Goal: Transaction & Acquisition: Book appointment/travel/reservation

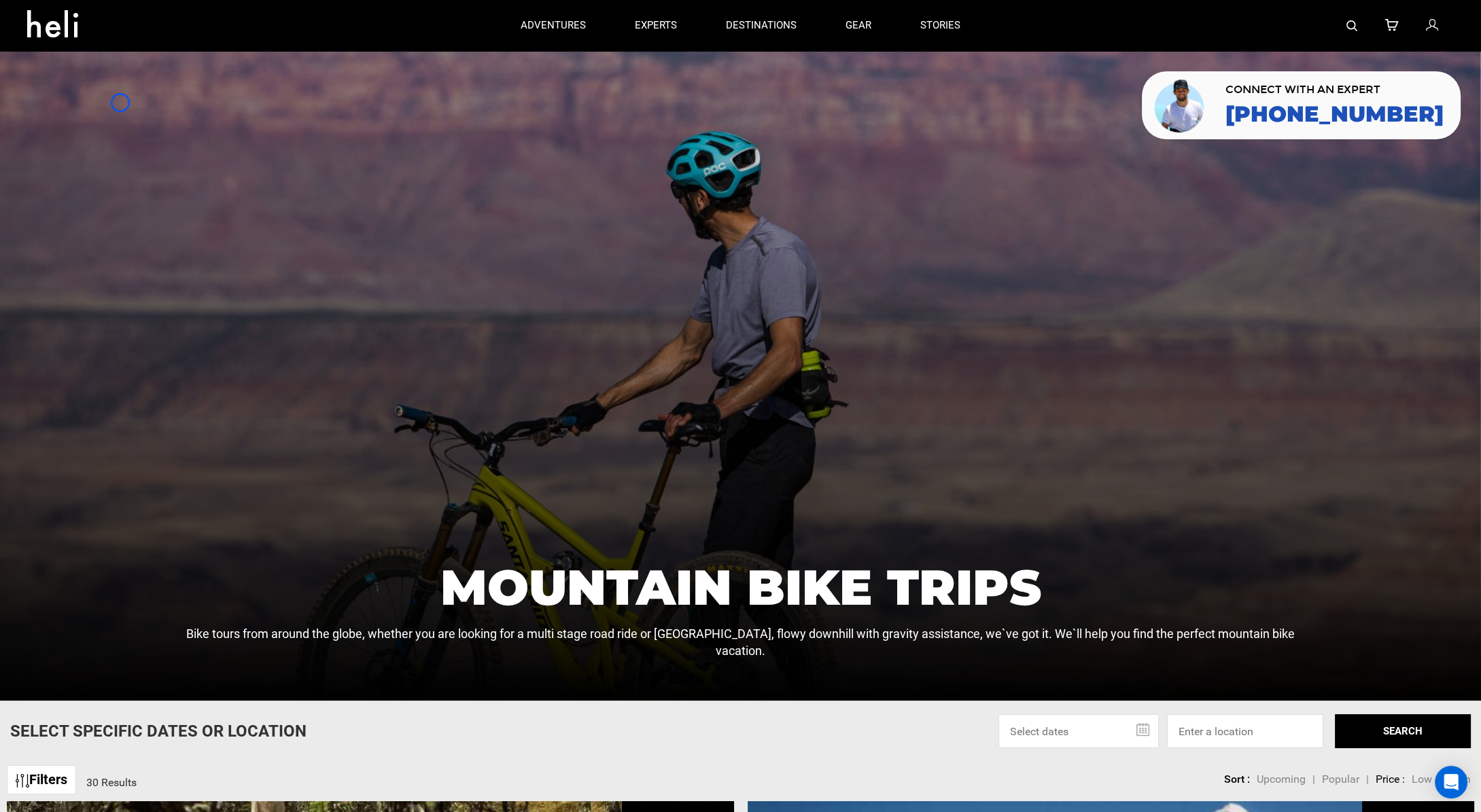
click at [120, 103] on div at bounding box center [740, 375] width 1481 height 649
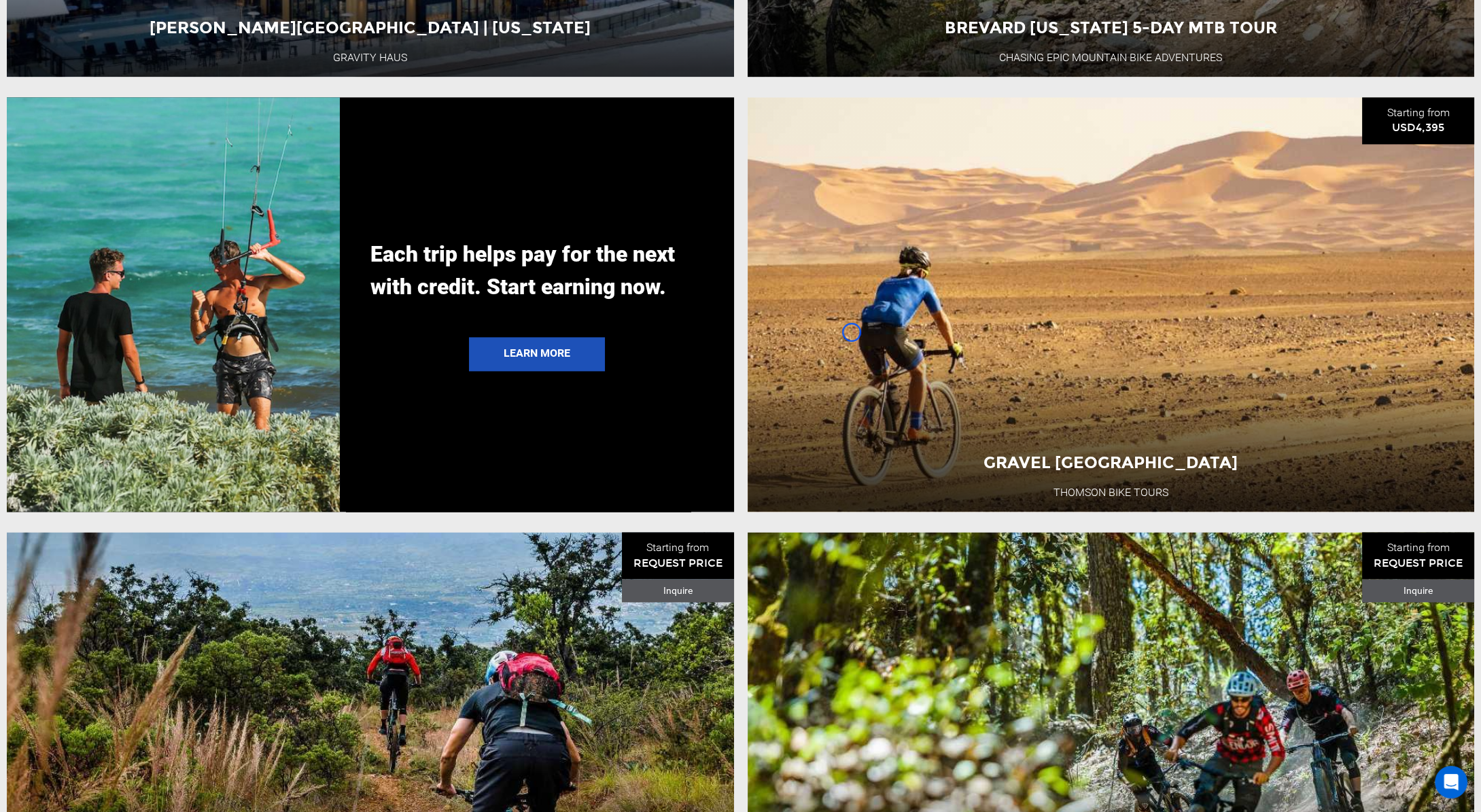
scroll to position [3772, 0]
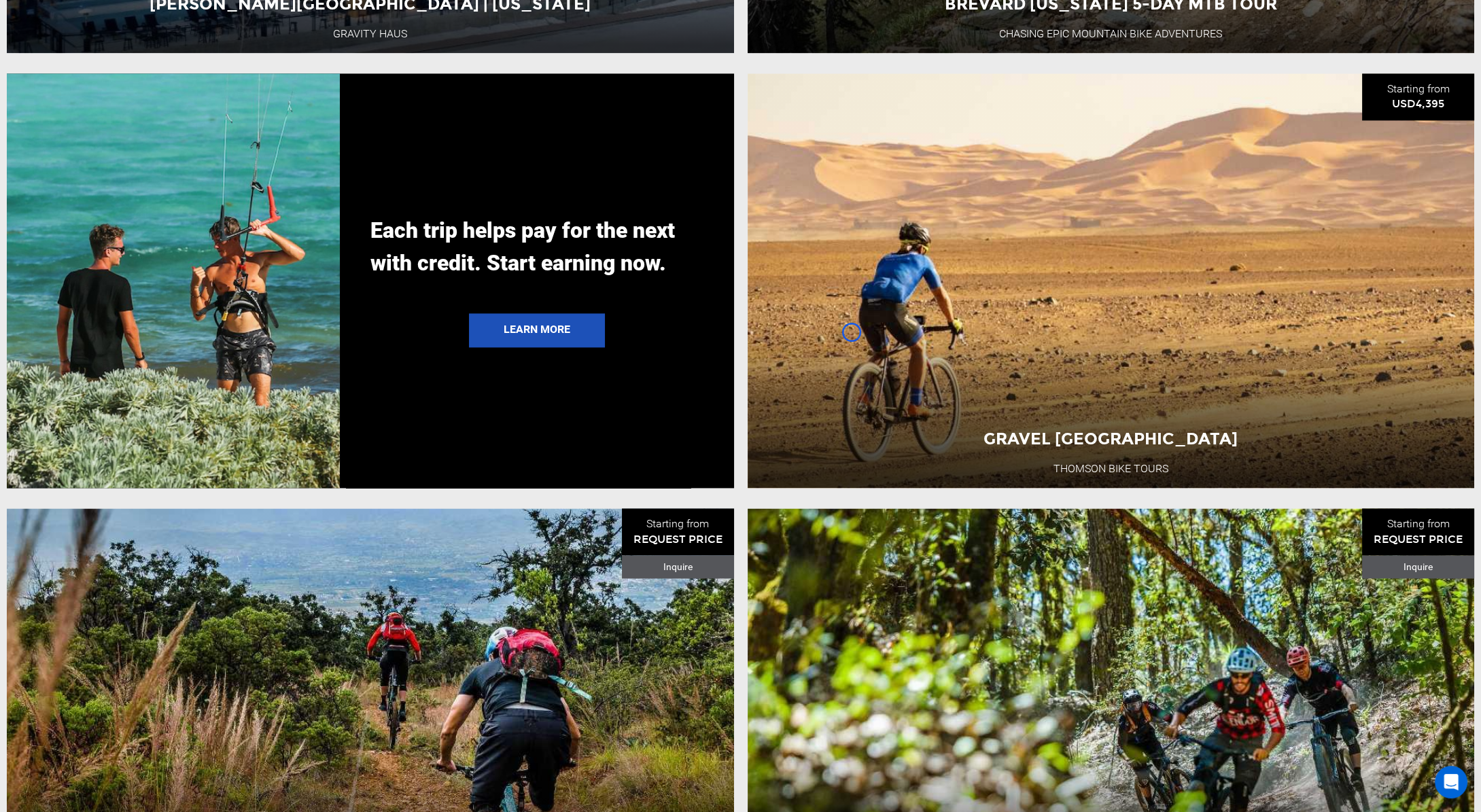
click at [120, 103] on div at bounding box center [173, 280] width 333 height 414
click at [70, 117] on div at bounding box center [173, 280] width 333 height 414
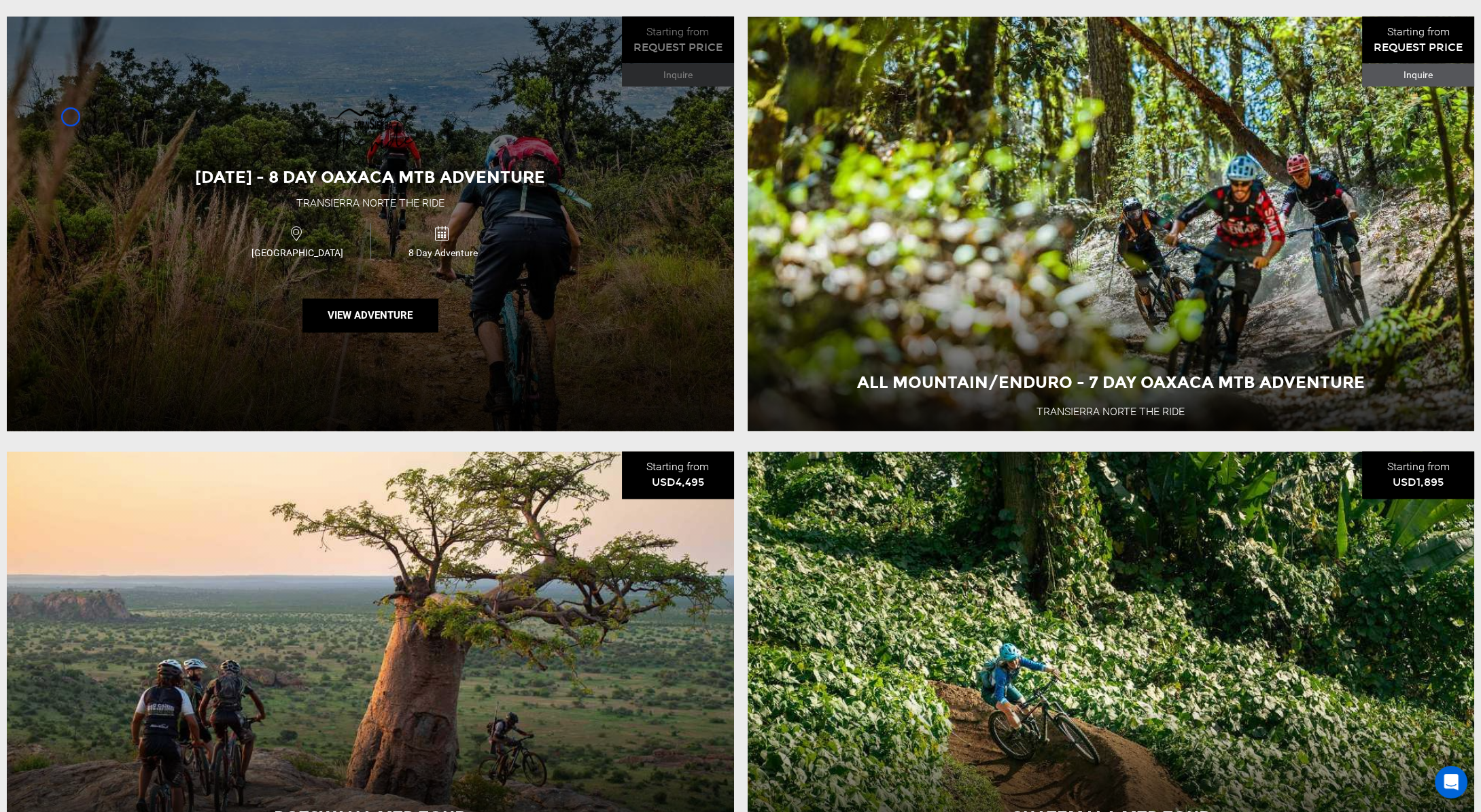
scroll to position [4306, 0]
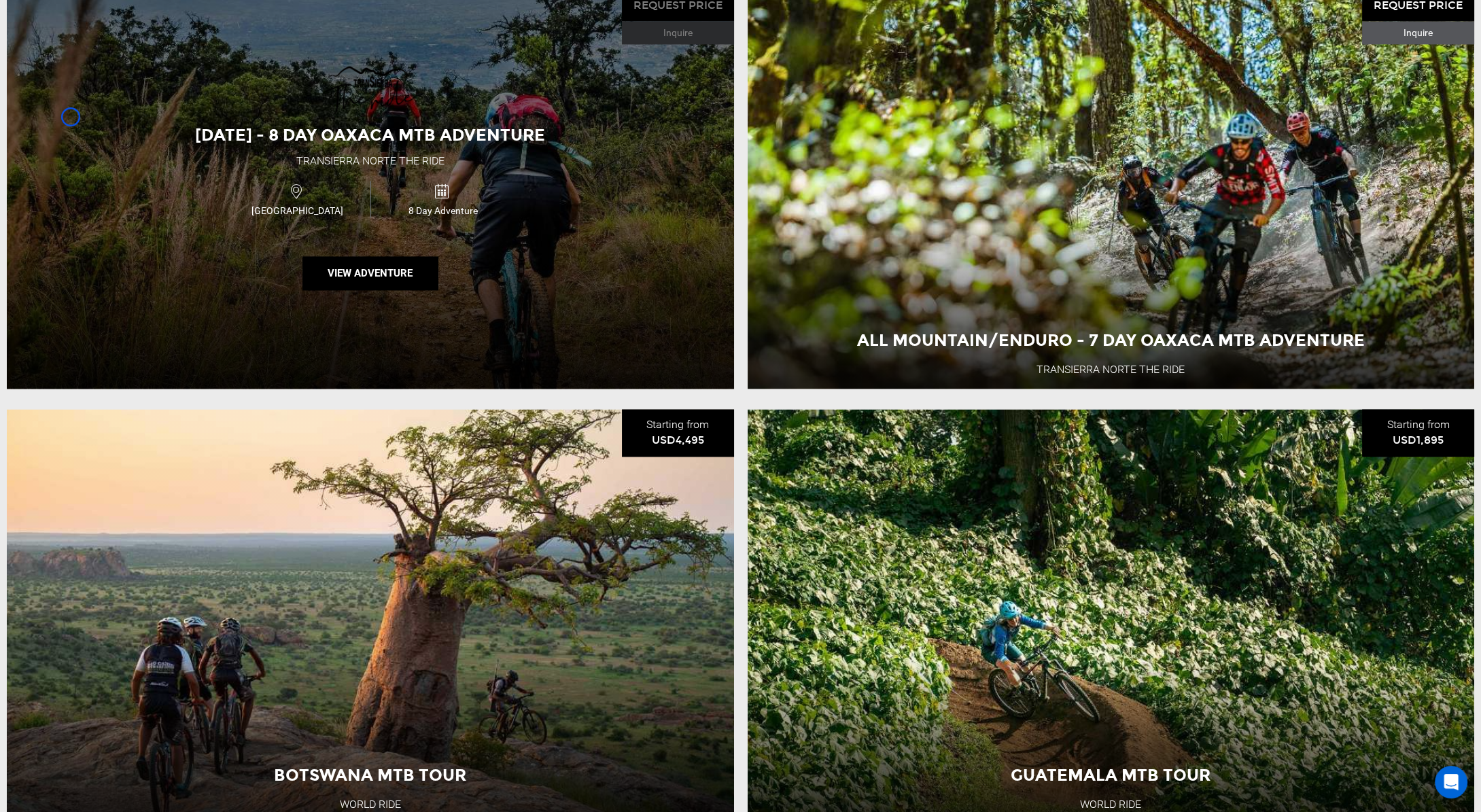
click at [70, 117] on div "[DATE] - 8 Day Oaxaca MTB Adventure Transierra Norte THE RIDE Mexico 8 Day Adve…" at bounding box center [370, 181] width 727 height 414
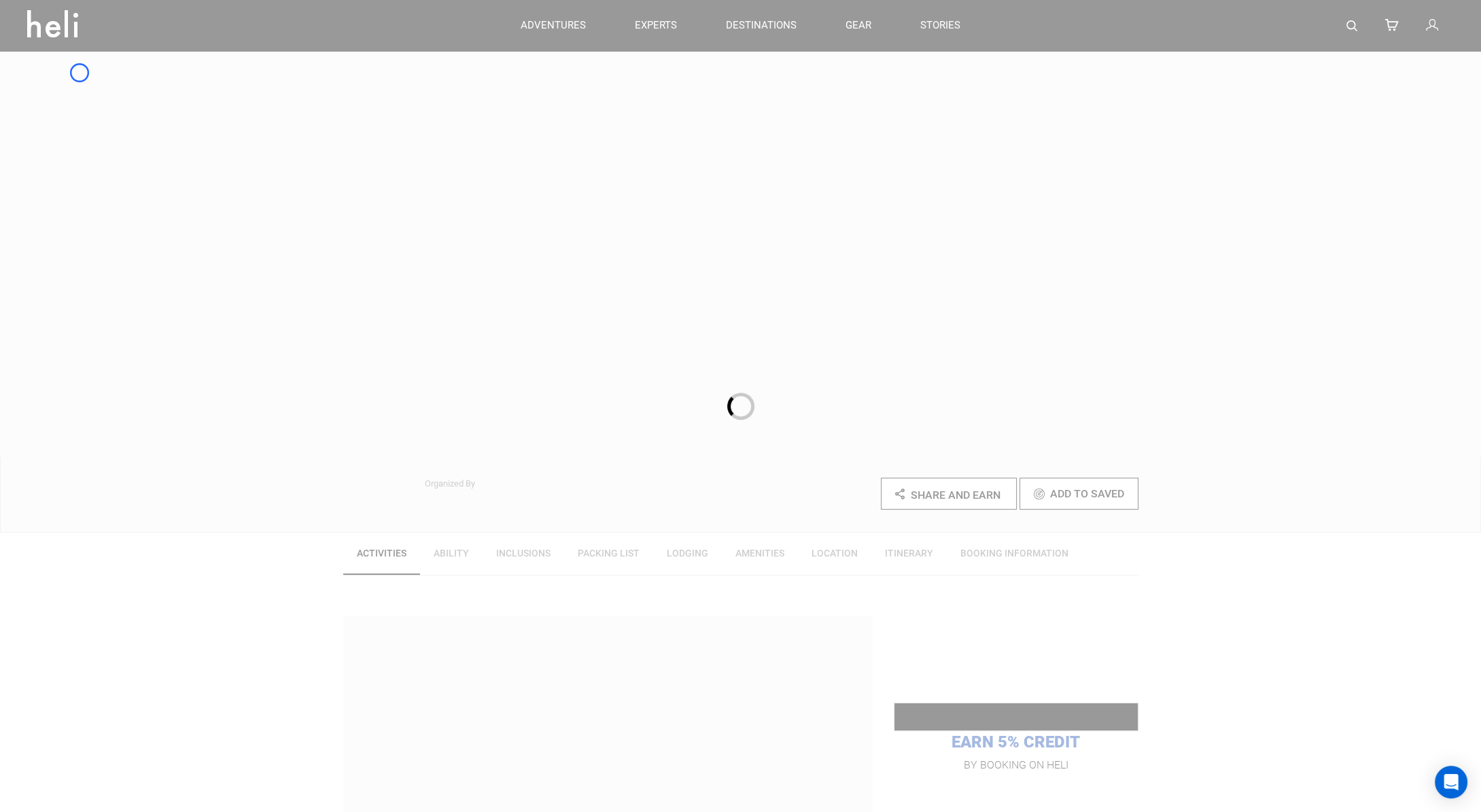
click at [79, 73] on div at bounding box center [740, 406] width 1481 height 812
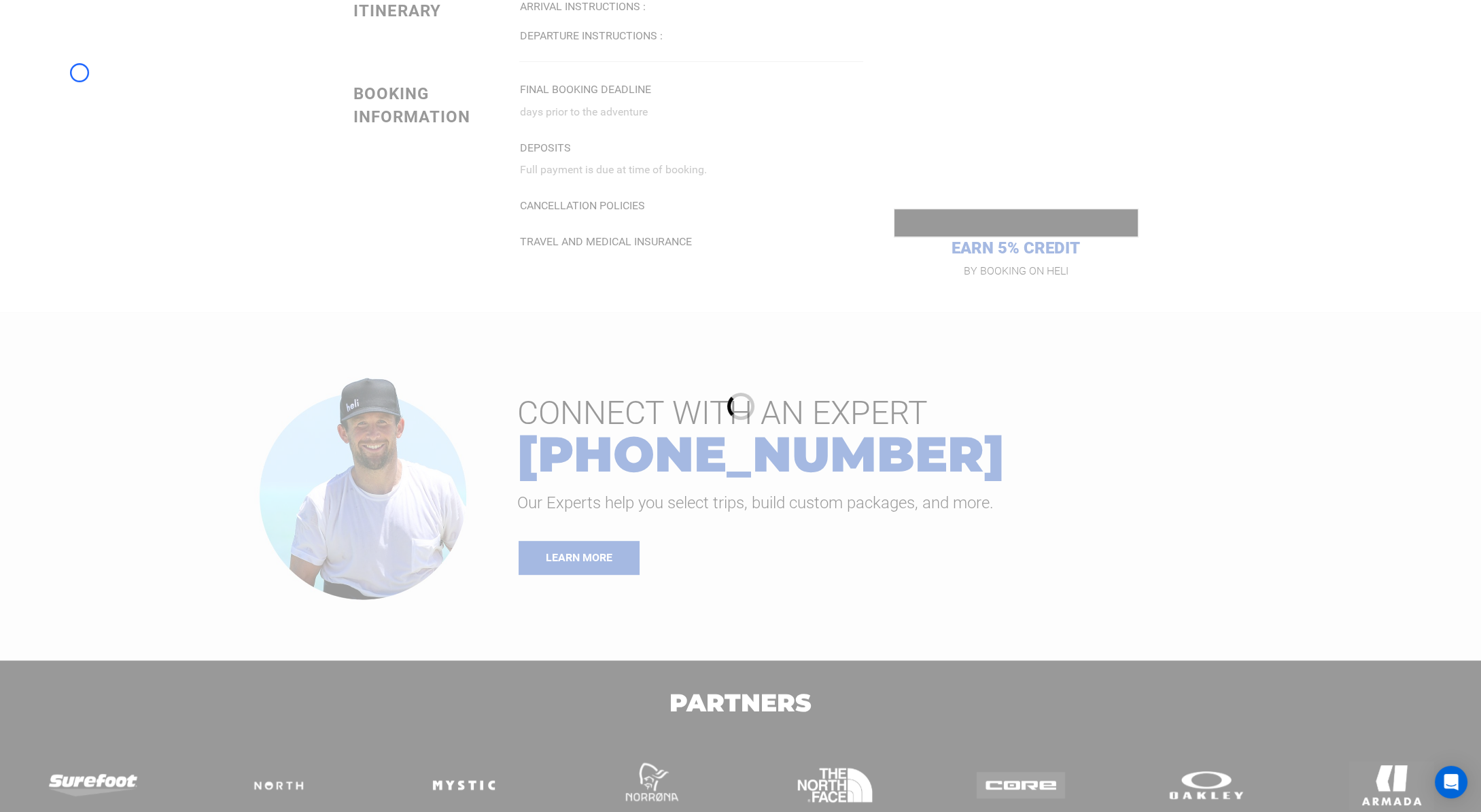
scroll to position [1483, 0]
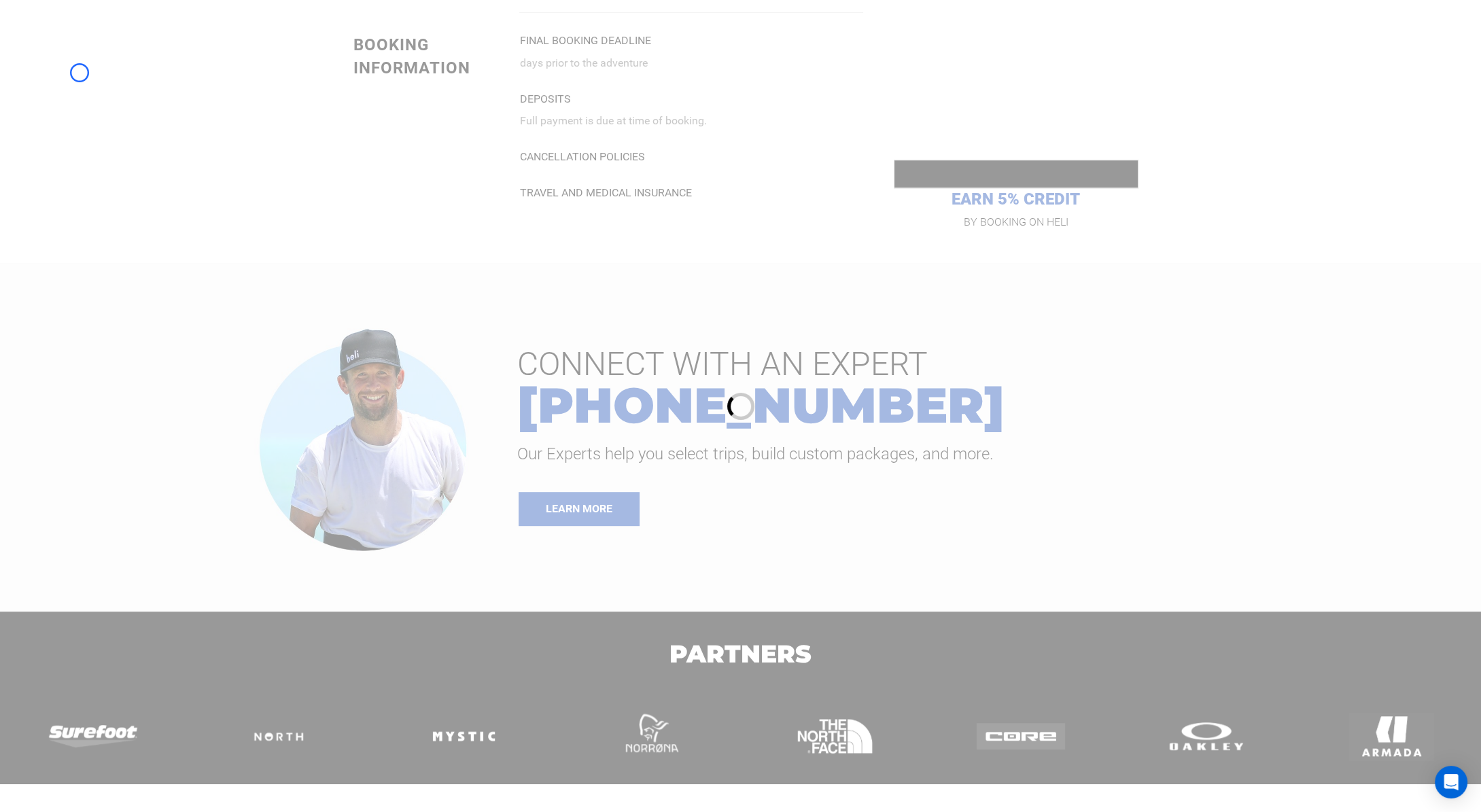
click at [79, 73] on div at bounding box center [740, 406] width 1481 height 812
click at [116, 75] on div at bounding box center [740, 406] width 1481 height 812
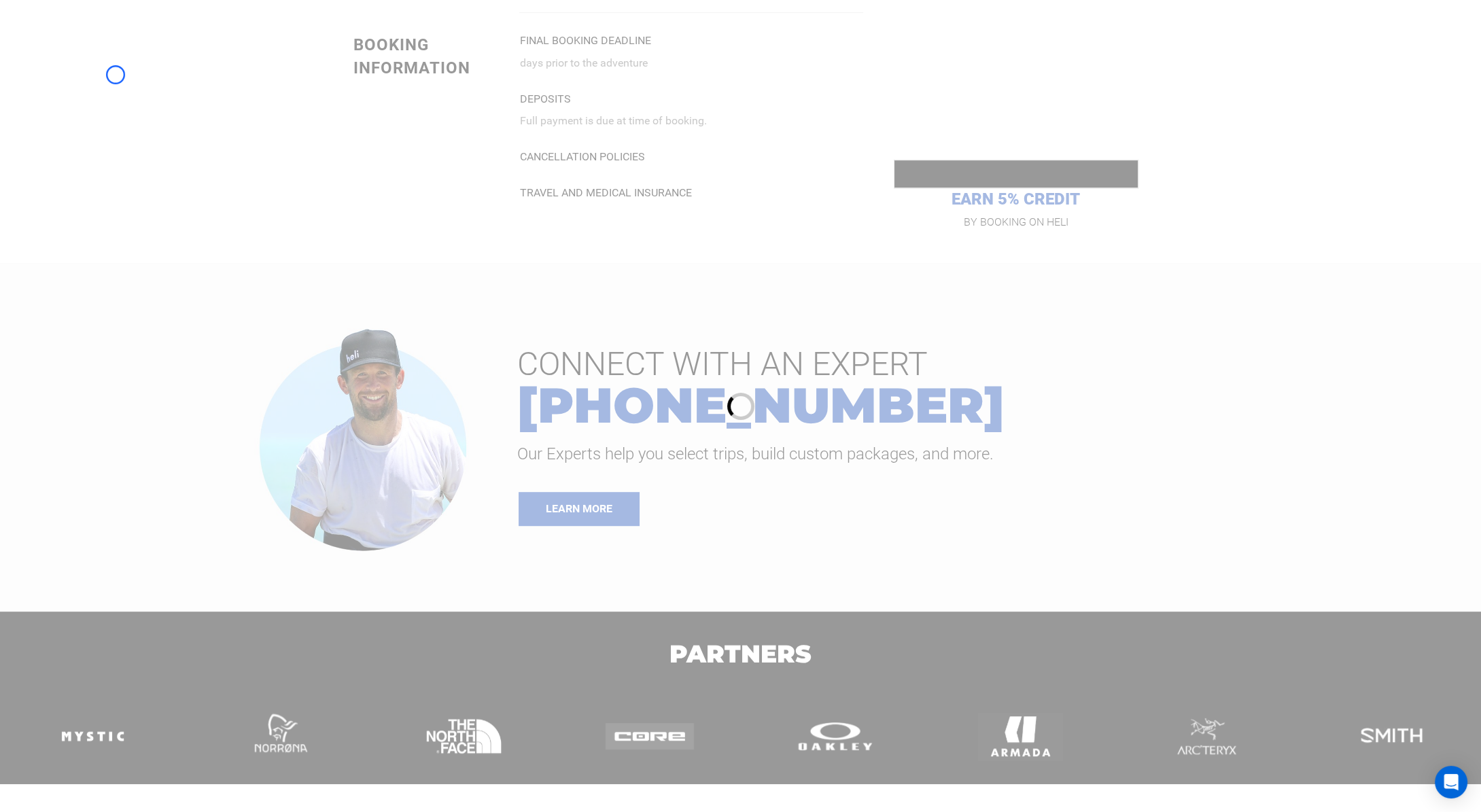
scroll to position [1276, 0]
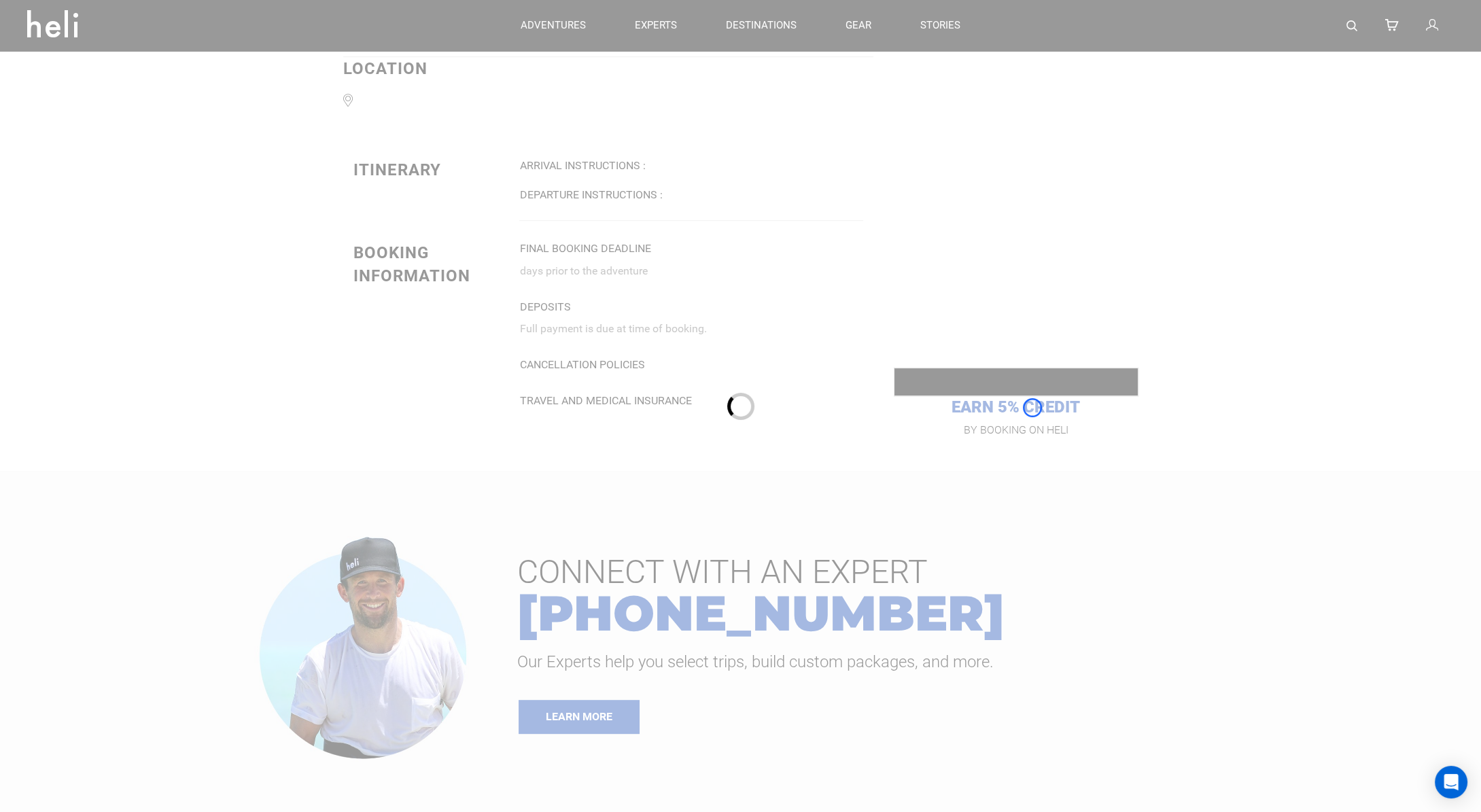
click at [1032, 408] on div at bounding box center [740, 406] width 1481 height 812
click at [120, 77] on div at bounding box center [740, 406] width 1481 height 812
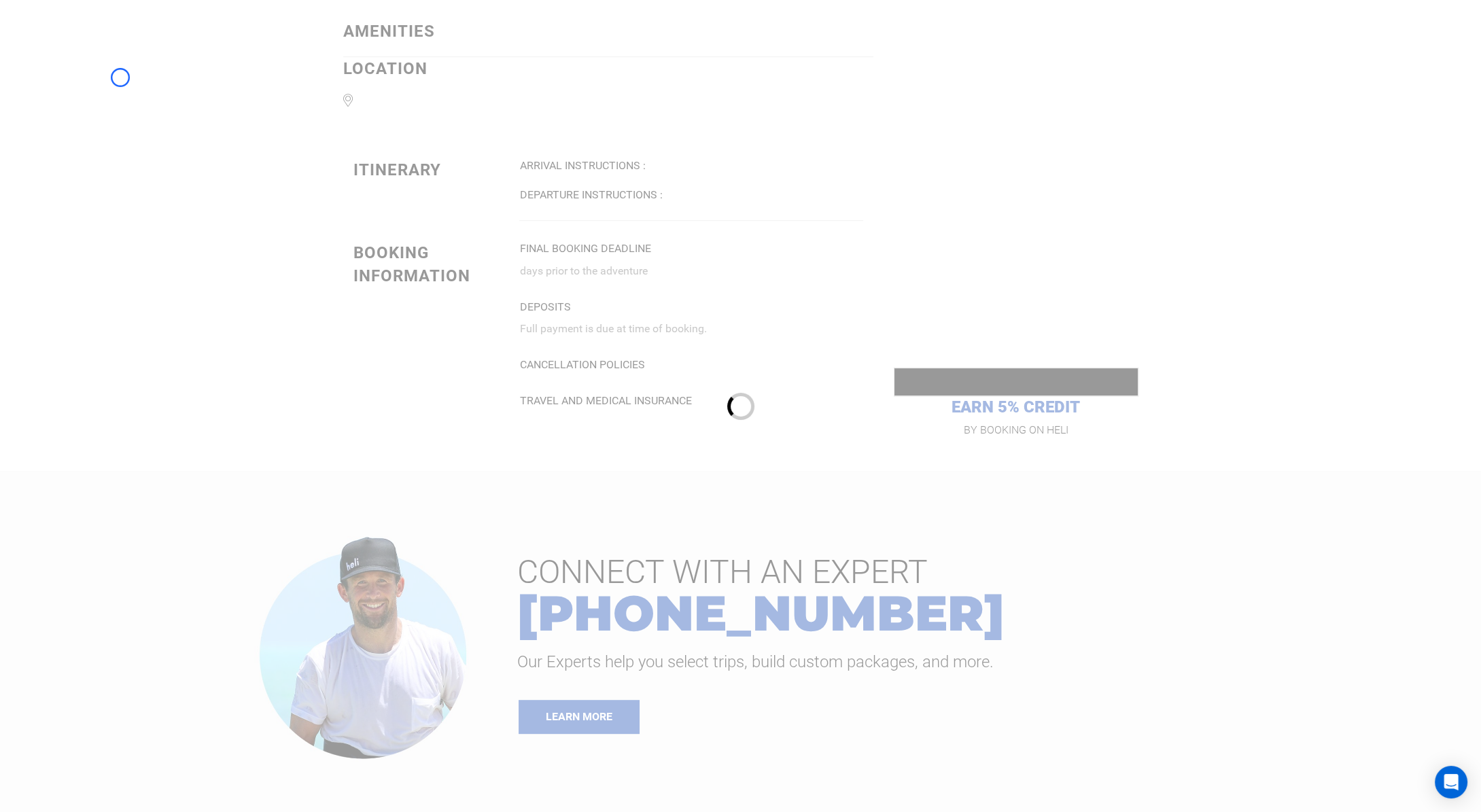
scroll to position [1641, 0]
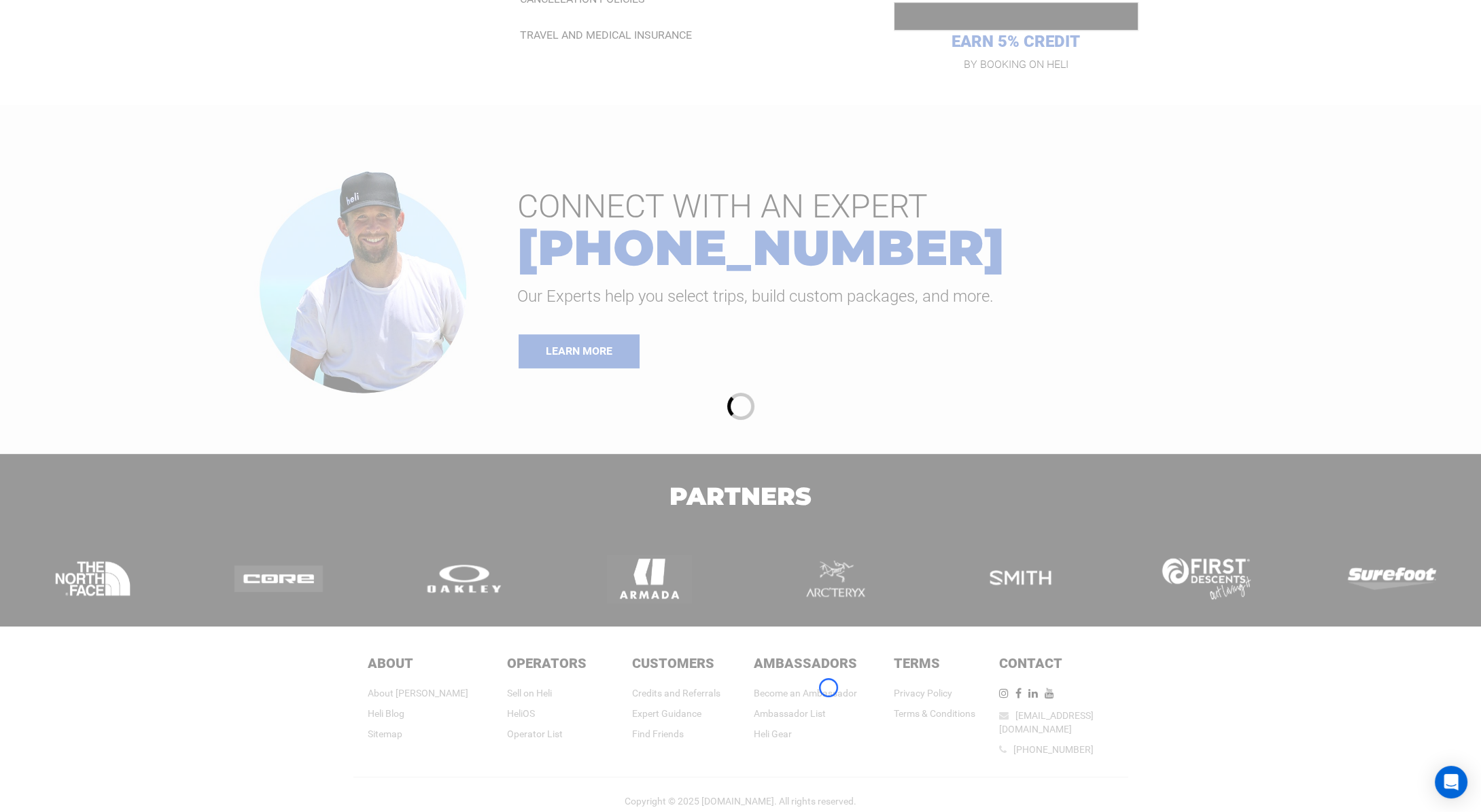
click at [828, 687] on div at bounding box center [740, 406] width 1481 height 812
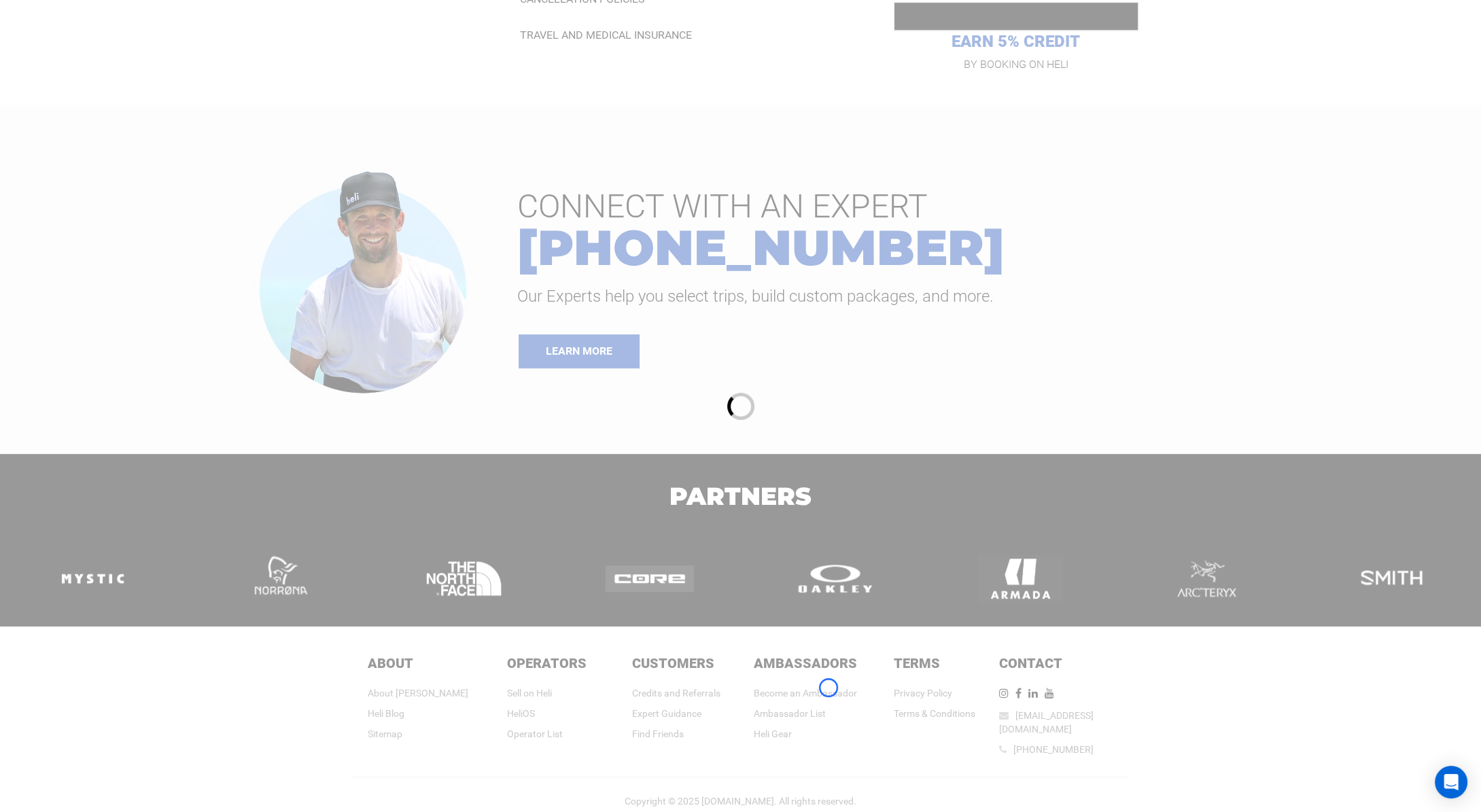
click at [828, 687] on div at bounding box center [740, 406] width 1481 height 812
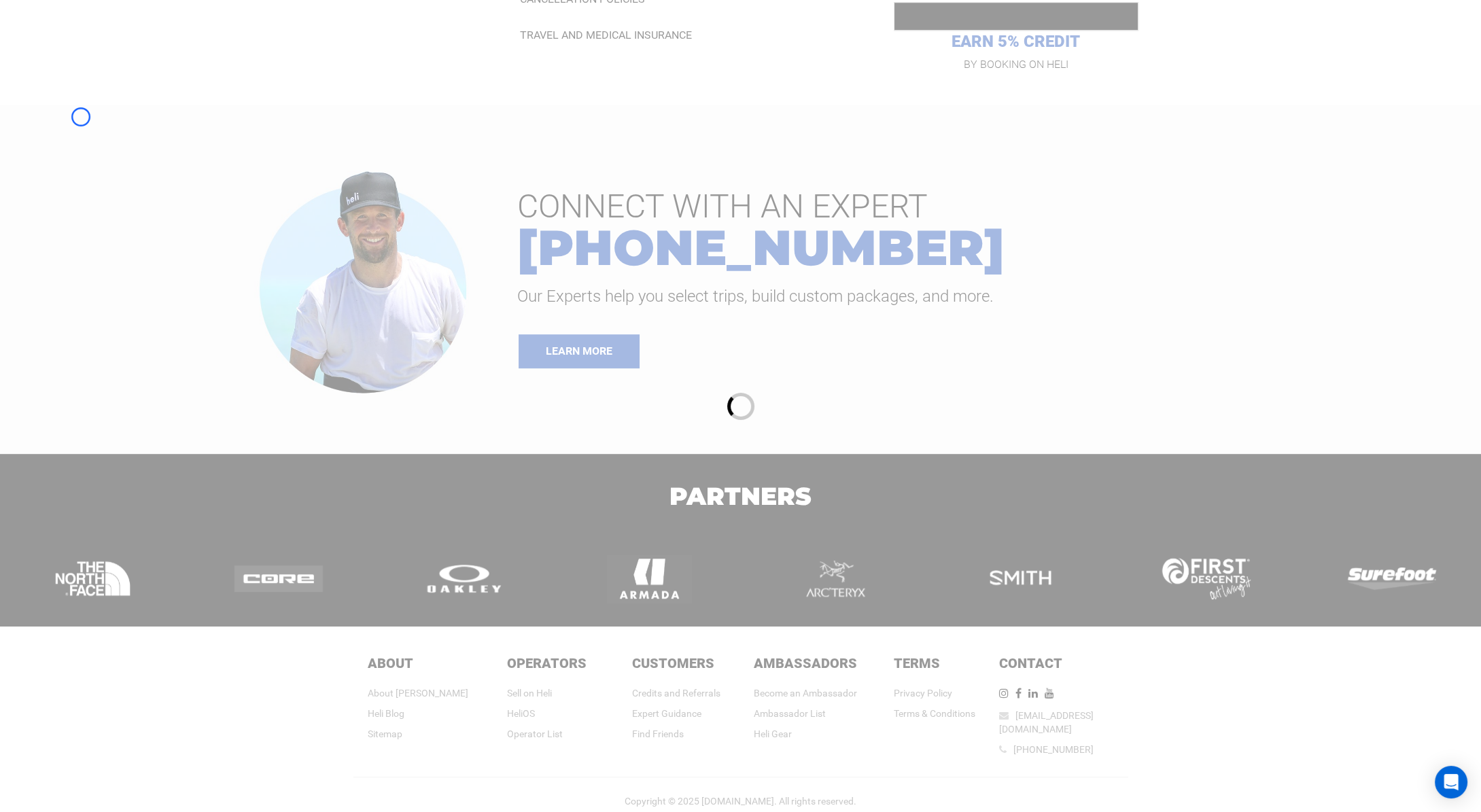
click at [81, 117] on div at bounding box center [740, 406] width 1481 height 812
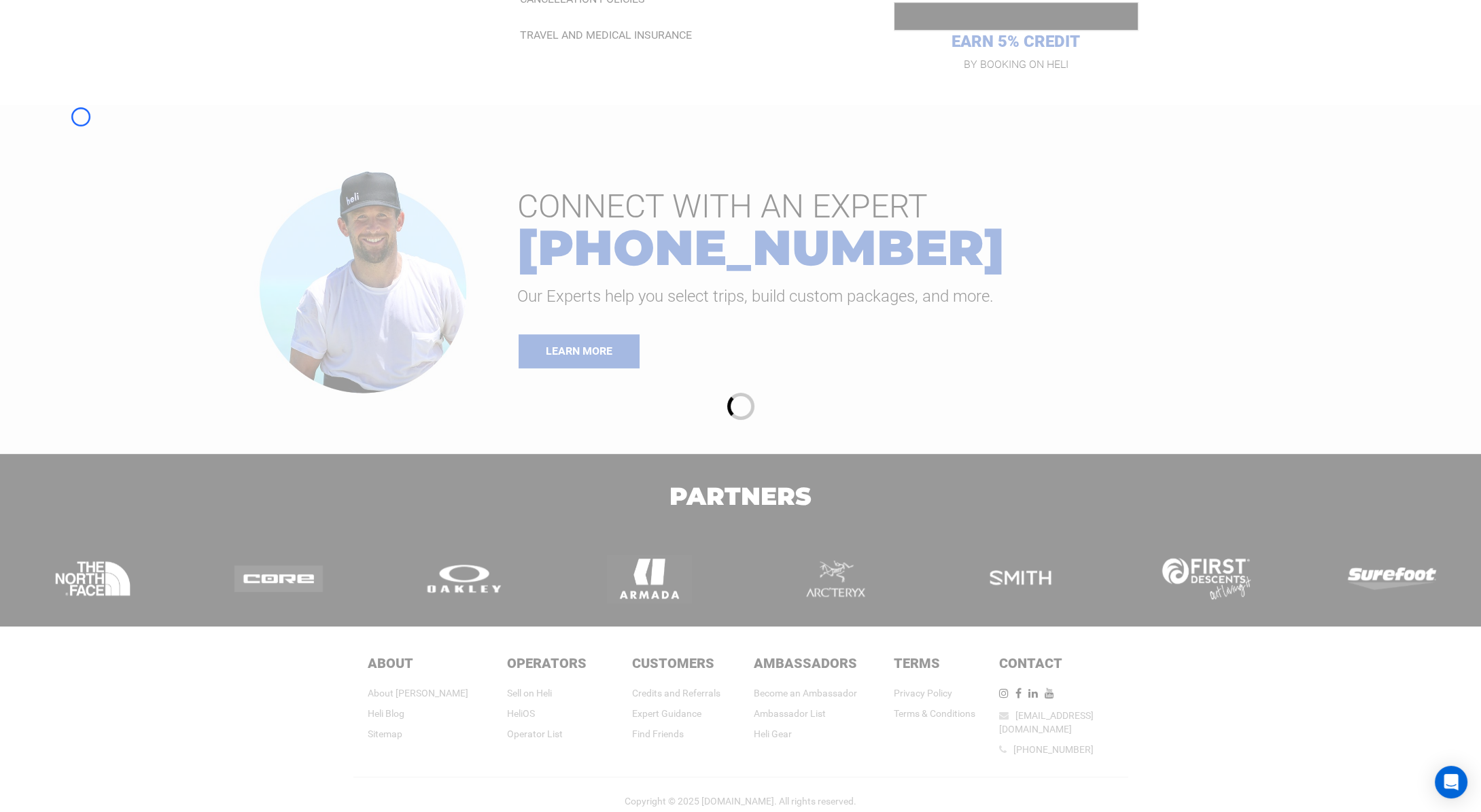
click at [91, 112] on div at bounding box center [740, 406] width 1481 height 812
